Goal: Navigation & Orientation: Find specific page/section

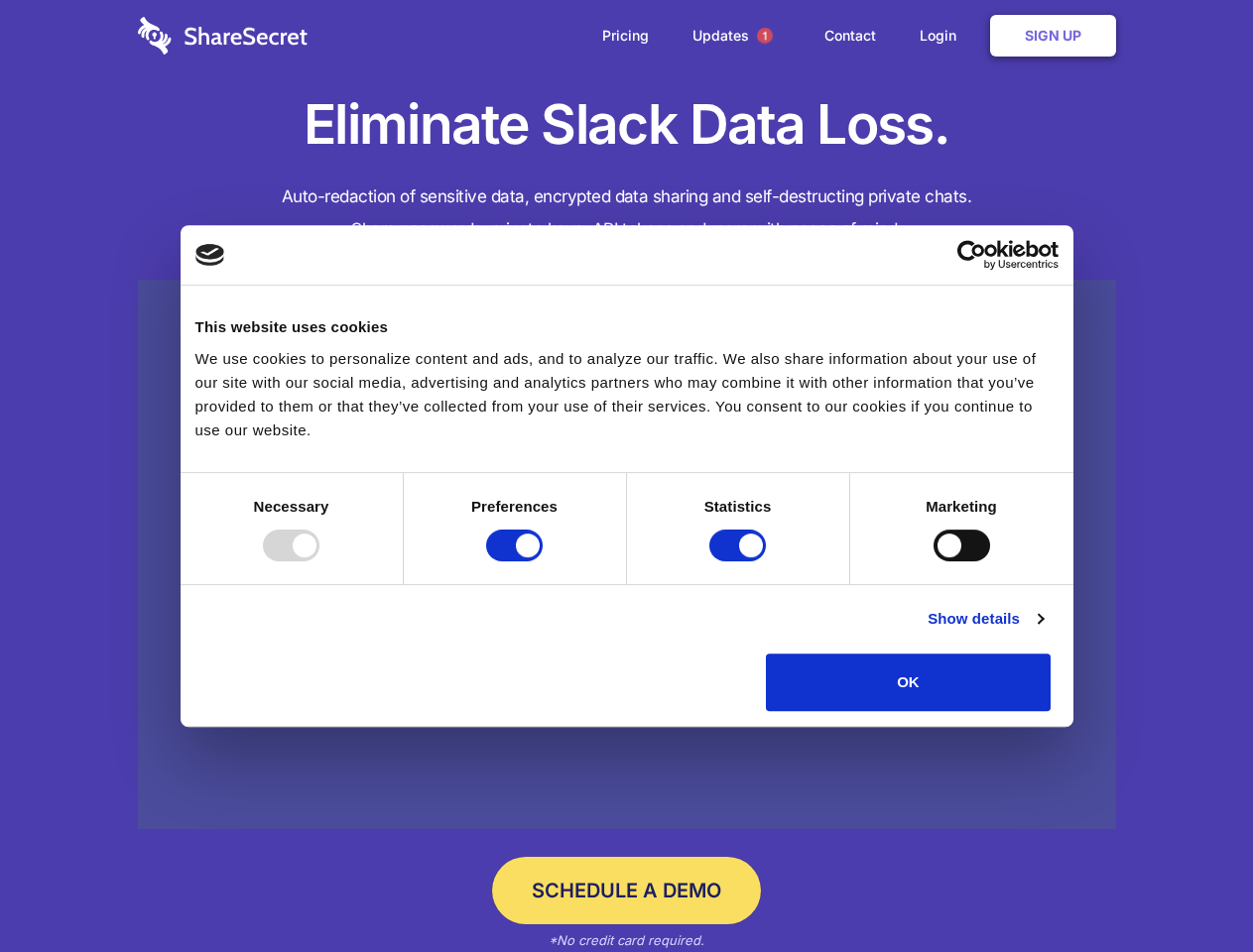
click at [320, 561] on div at bounding box center [291, 545] width 57 height 32
click at [543, 561] on input "Preferences" at bounding box center [515, 545] width 57 height 32
checkbox input "false"
click at [740, 561] on input "Statistics" at bounding box center [737, 545] width 57 height 32
checkbox input "false"
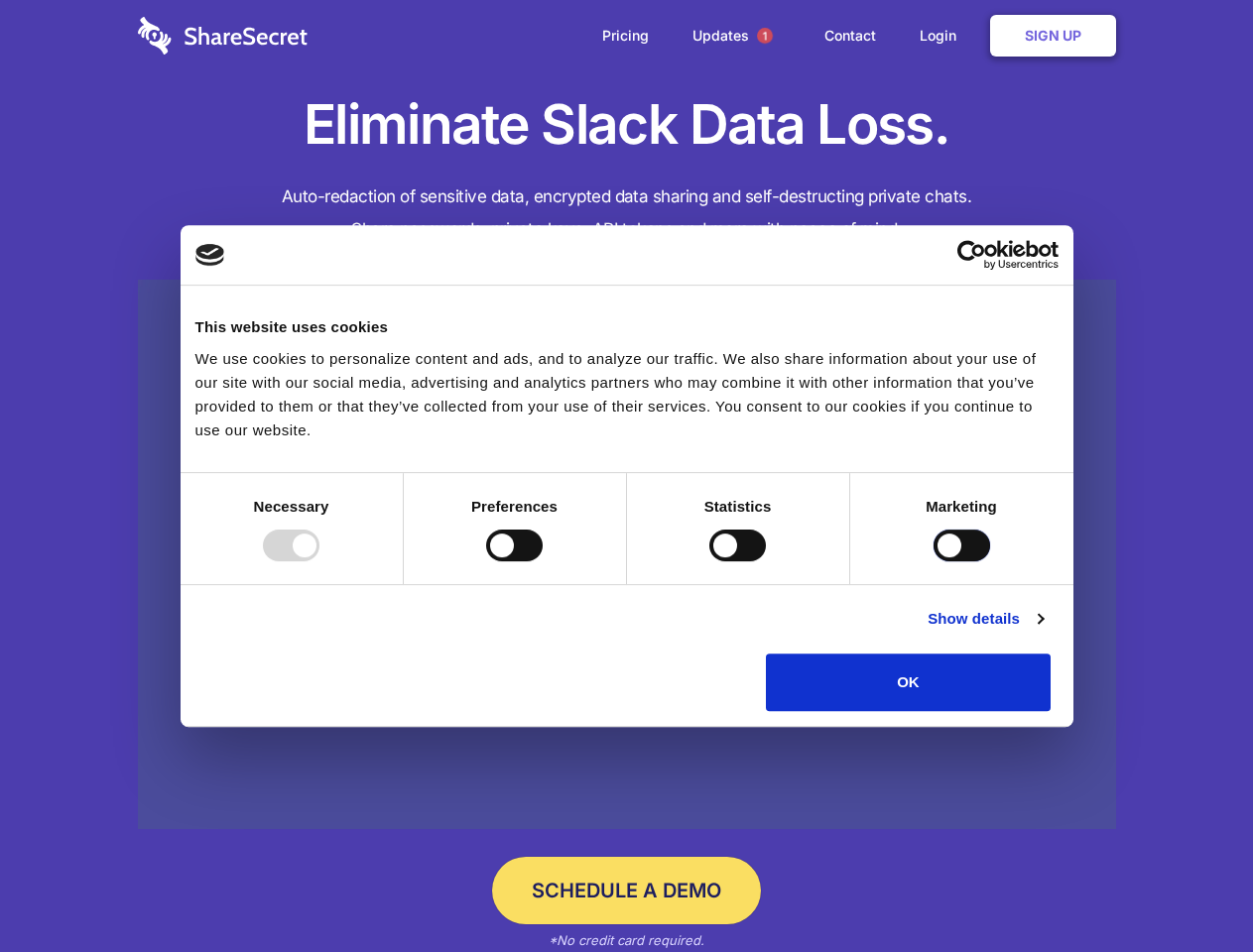
click at [933, 561] on input "Marketing" at bounding box center [961, 545] width 57 height 32
checkbox input "true"
click at [1043, 631] on link "Show details" at bounding box center [985, 619] width 115 height 24
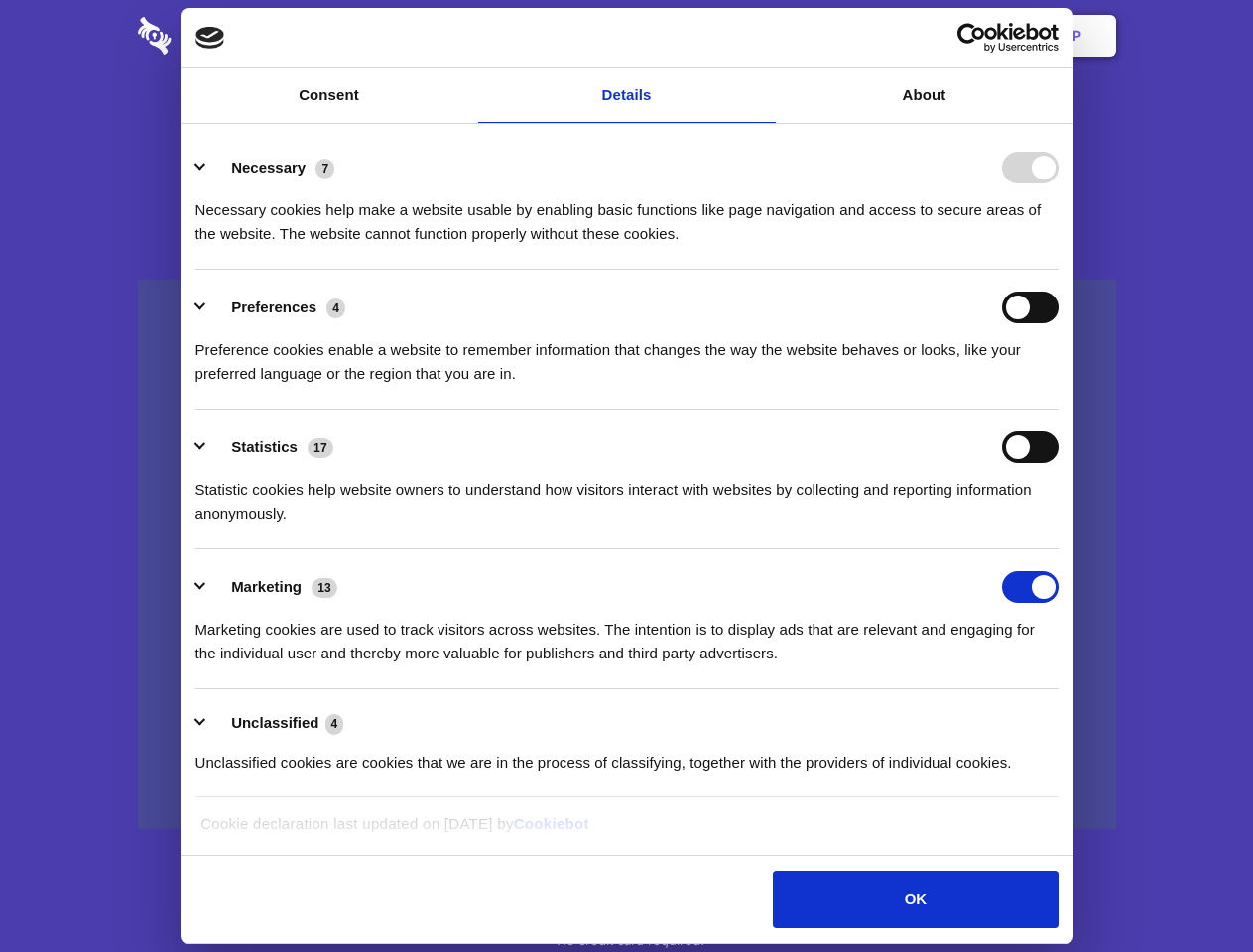
click at [1059, 270] on li "Necessary 7 Necessary cookies help make a website usable by enabling basic func…" at bounding box center [627, 200] width 863 height 140
click at [764, 36] on span "1" at bounding box center [765, 36] width 16 height 16
